Goal: Task Accomplishment & Management: Complete application form

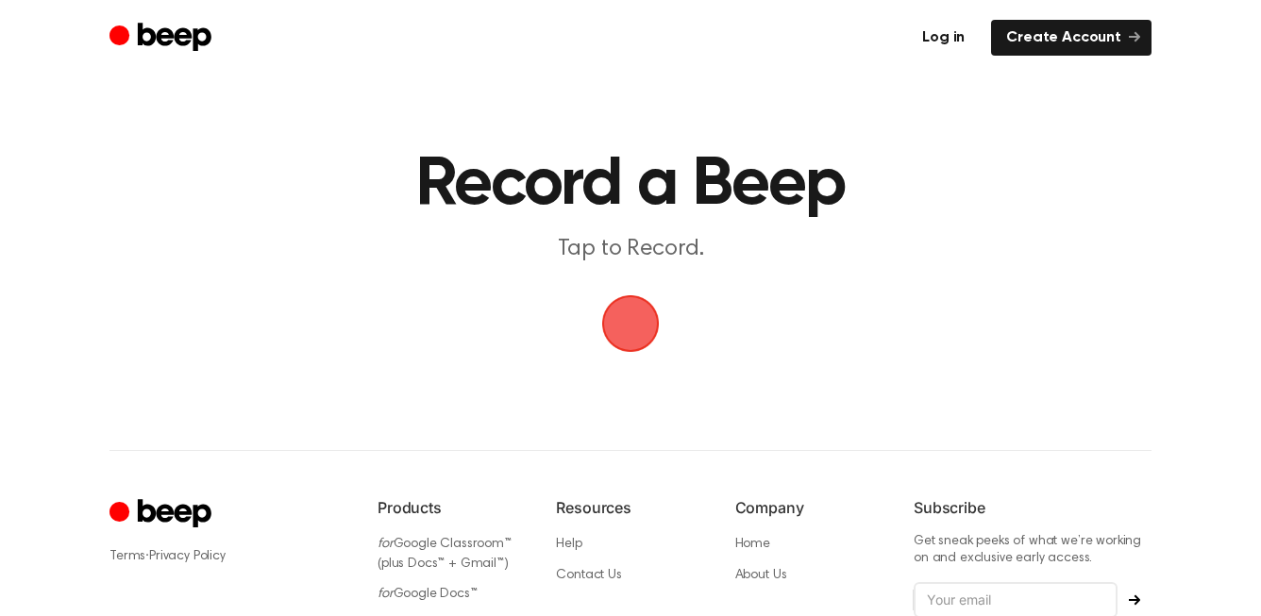
click at [962, 35] on link "Log in" at bounding box center [943, 38] width 73 height 36
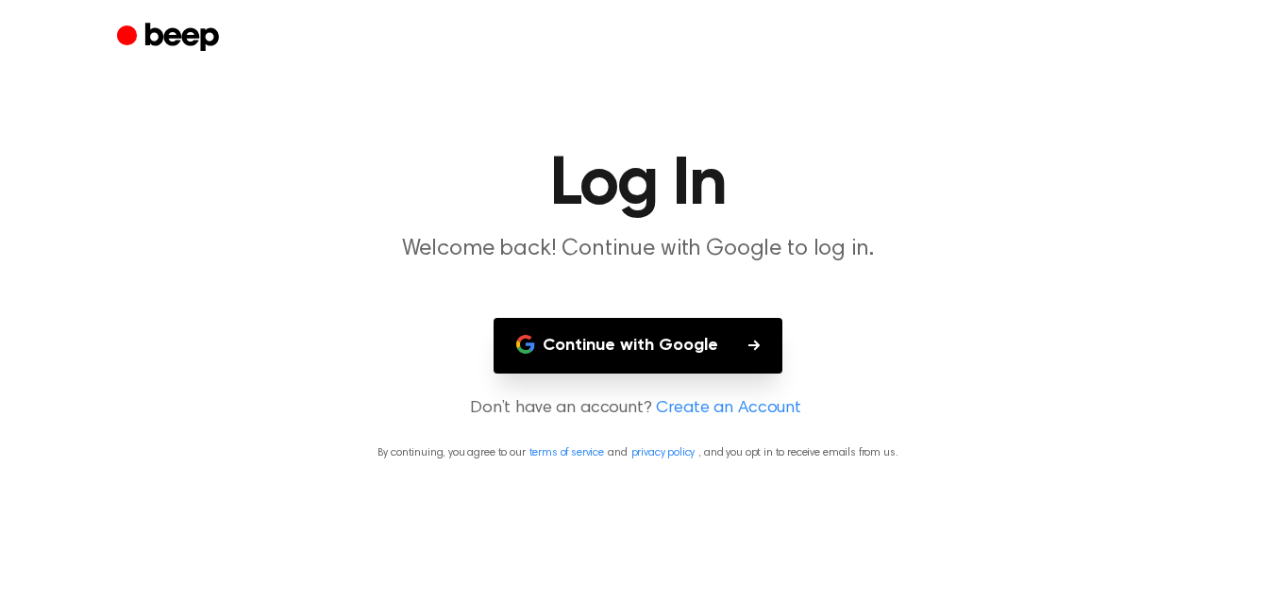
click at [685, 346] on button "Continue with Google" at bounding box center [638, 346] width 289 height 56
click at [645, 345] on button "Continue with Google" at bounding box center [638, 346] width 289 height 56
click at [659, 347] on button "Continue with Google" at bounding box center [638, 346] width 289 height 56
click at [646, 344] on button "Continue with Google" at bounding box center [638, 346] width 289 height 56
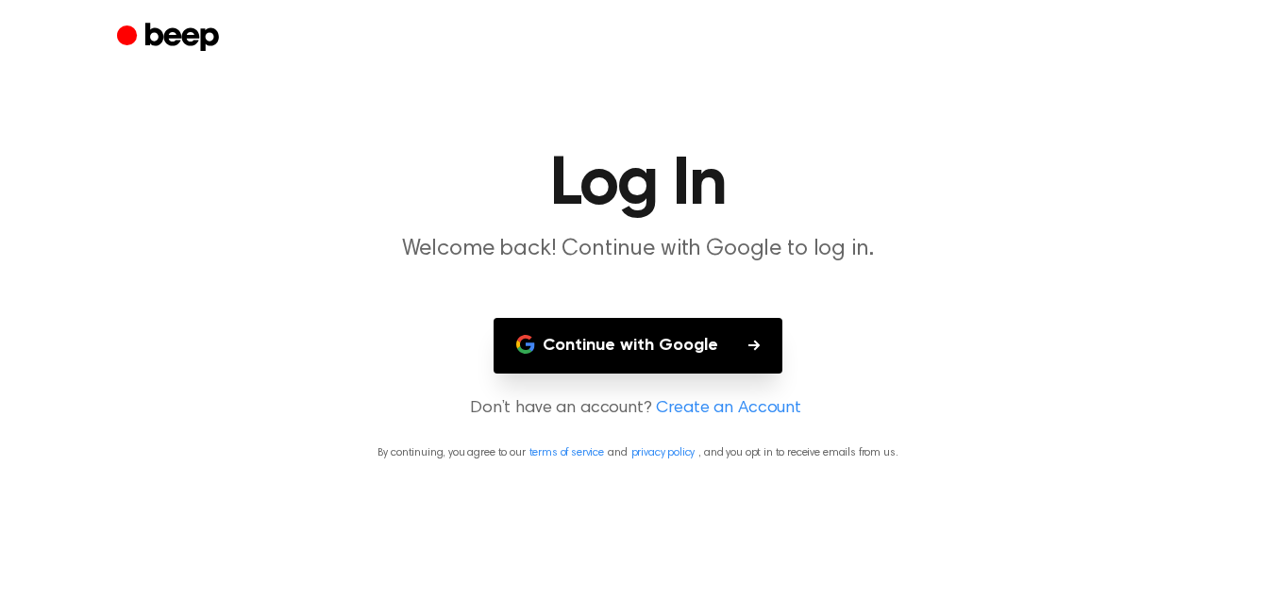
click at [646, 344] on button "Continue with Google" at bounding box center [638, 346] width 289 height 56
click at [702, 410] on link "Create an Account" at bounding box center [728, 408] width 145 height 25
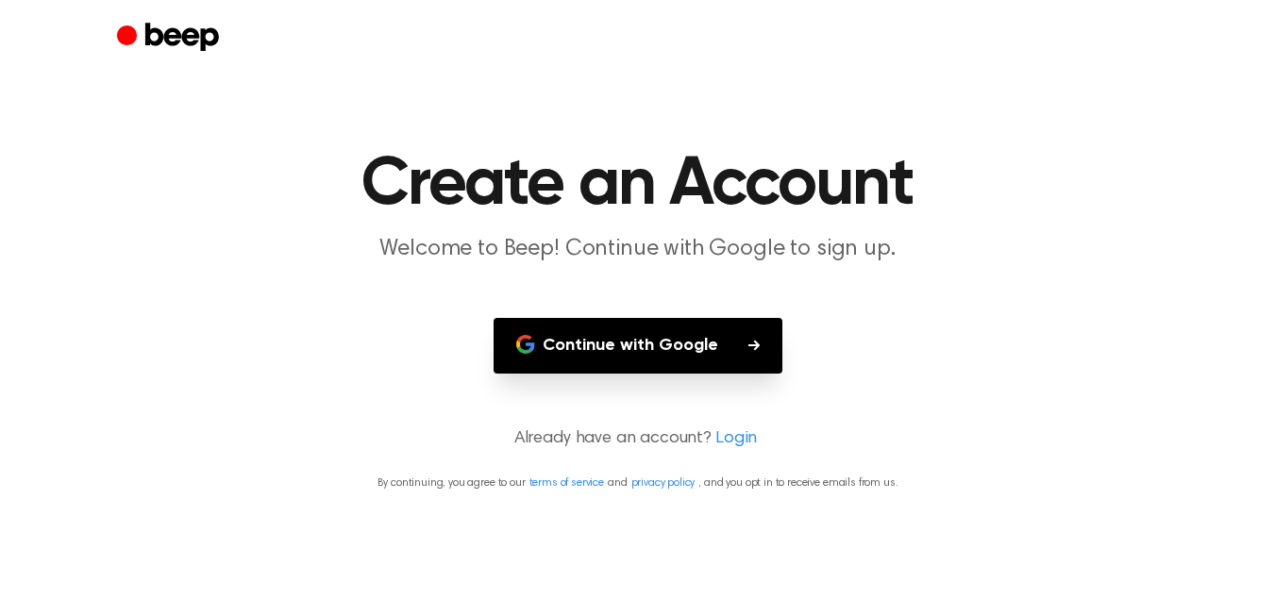
click at [635, 351] on button "Continue with Google" at bounding box center [638, 346] width 289 height 56
click at [758, 344] on button "Continue with Google" at bounding box center [638, 346] width 289 height 56
click at [686, 350] on button "Continue with Google" at bounding box center [638, 346] width 289 height 56
click at [750, 352] on button "Continue with Google" at bounding box center [638, 346] width 289 height 56
